Goal: Navigation & Orientation: Go to known website

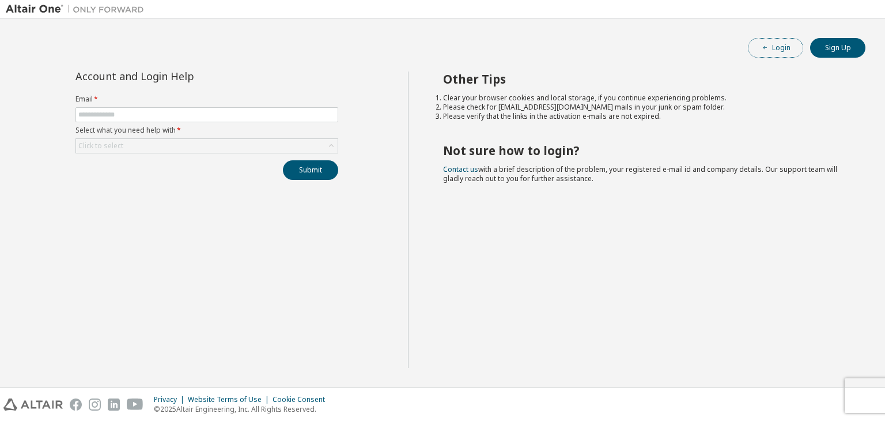
click at [764, 47] on icon "button" at bounding box center [765, 47] width 7 height 7
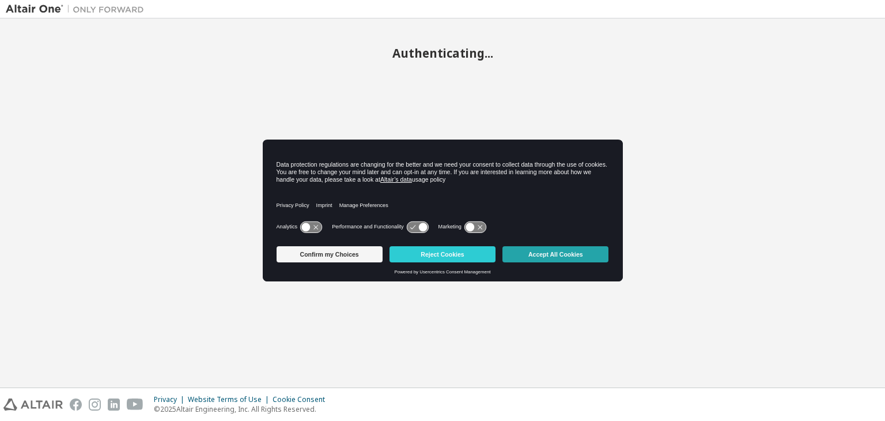
click at [532, 252] on button "Accept All Cookies" at bounding box center [556, 254] width 106 height 16
